Goal: Navigation & Orientation: Find specific page/section

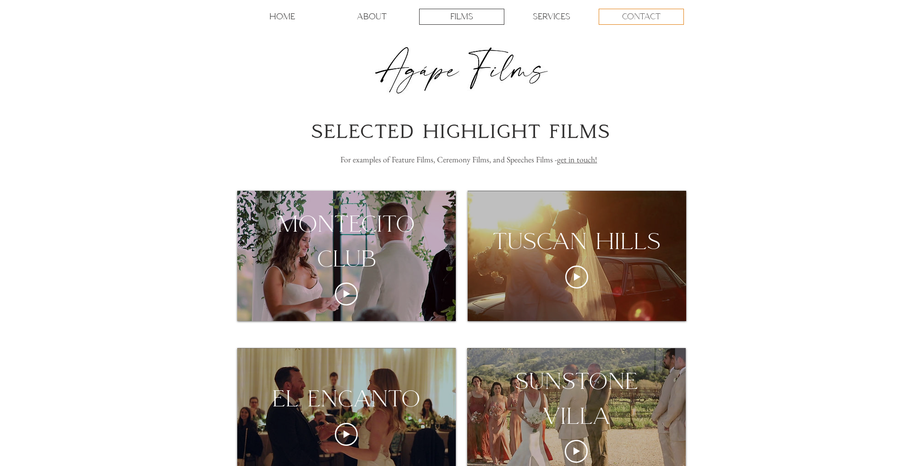
click at [638, 17] on p "CONTACT" at bounding box center [641, 16] width 38 height 15
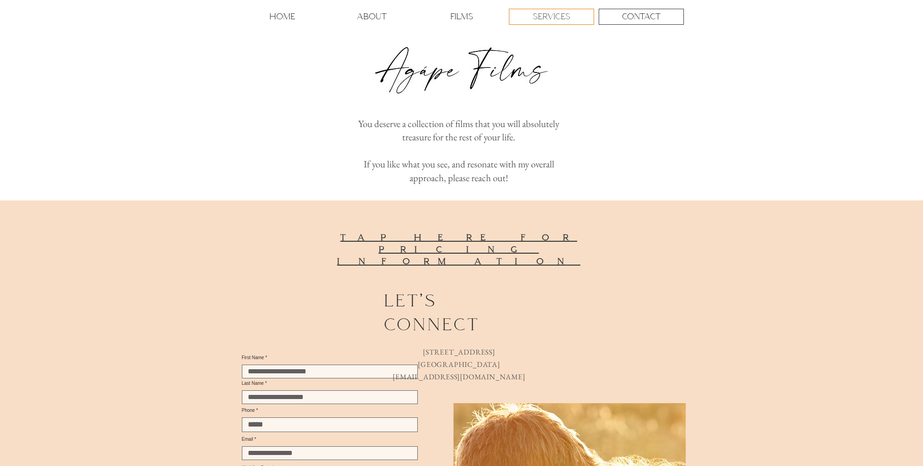
click at [554, 18] on p "SERVICES" at bounding box center [552, 16] width 38 height 15
